Goal: Check status

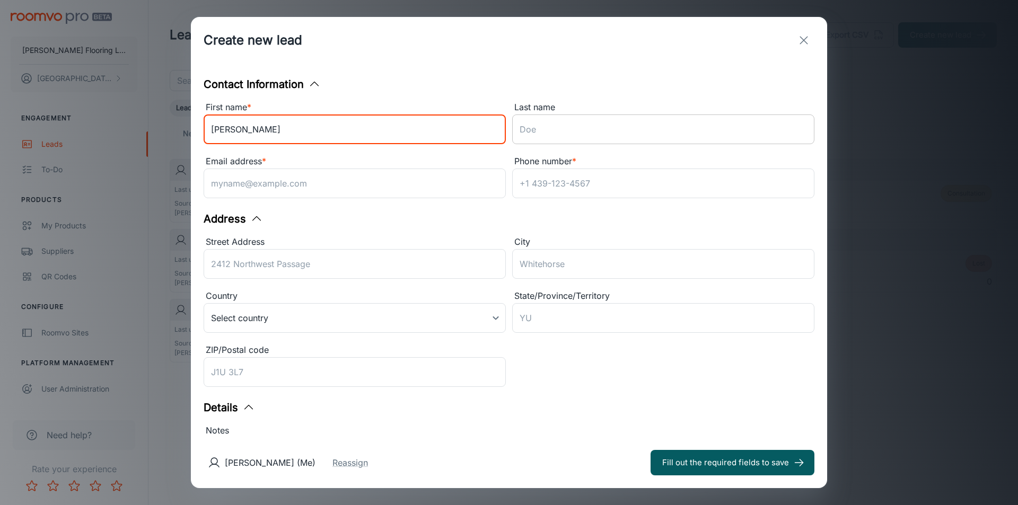
type input "[PERSON_NAME]"
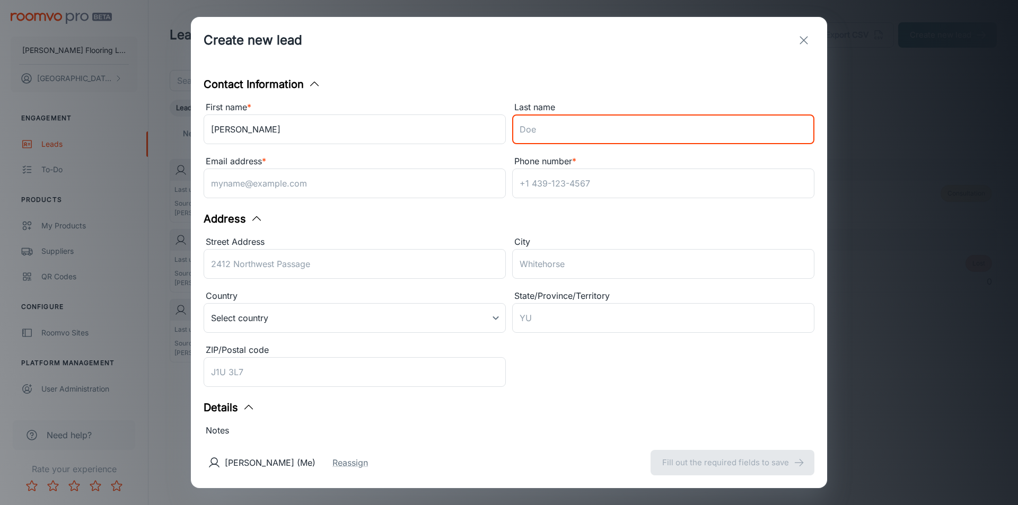
click at [763, 131] on input "Last name" at bounding box center [663, 130] width 302 height 30
type input "[PERSON_NAME]"
click at [811, 37] on button "exit" at bounding box center [803, 40] width 21 height 21
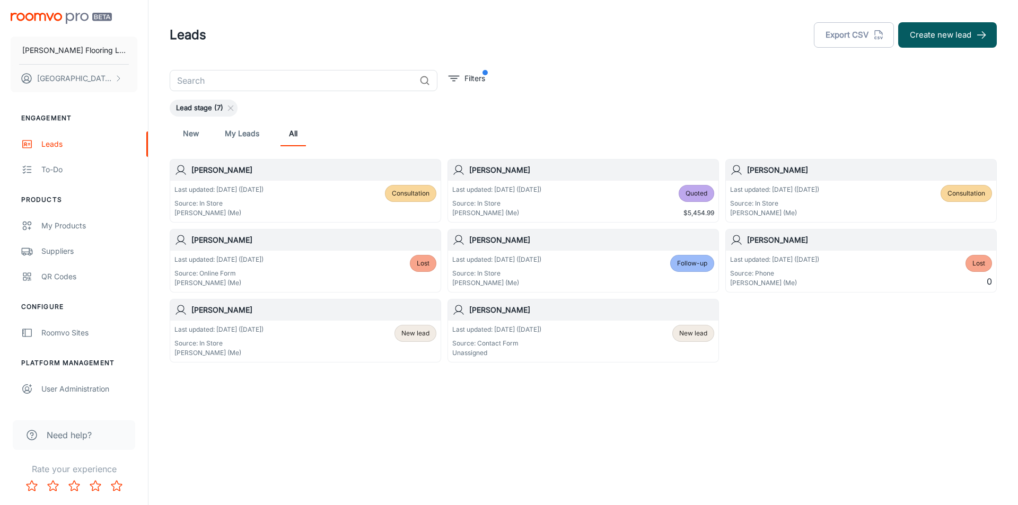
click at [222, 187] on p "Last updated: [DATE] ([DATE])" at bounding box center [218, 190] width 89 height 10
click at [746, 194] on p "Last updated: [DATE] ([DATE])" at bounding box center [774, 190] width 89 height 10
